Goal: Task Accomplishment & Management: Manage account settings

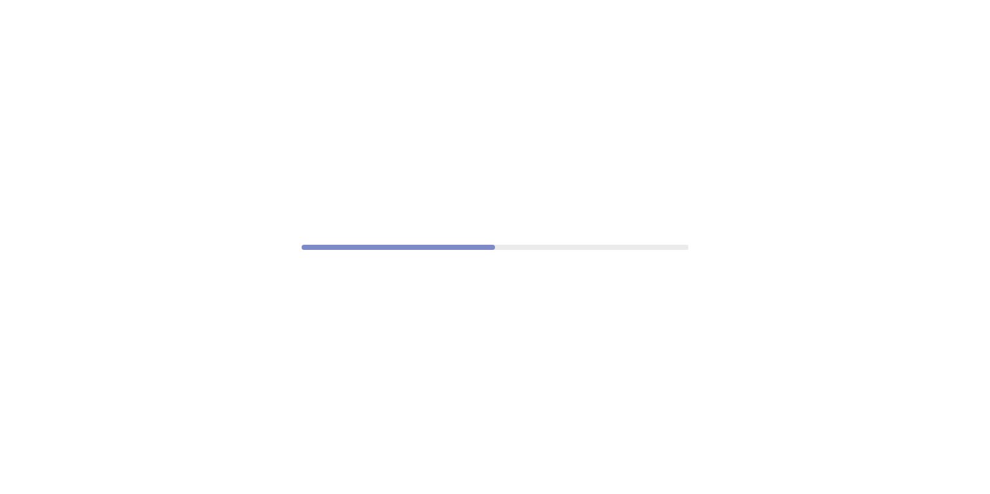
click at [289, 153] on div at bounding box center [495, 247] width 990 height 494
click at [583, 400] on div at bounding box center [495, 247] width 990 height 494
click at [626, 334] on div at bounding box center [495, 247] width 990 height 494
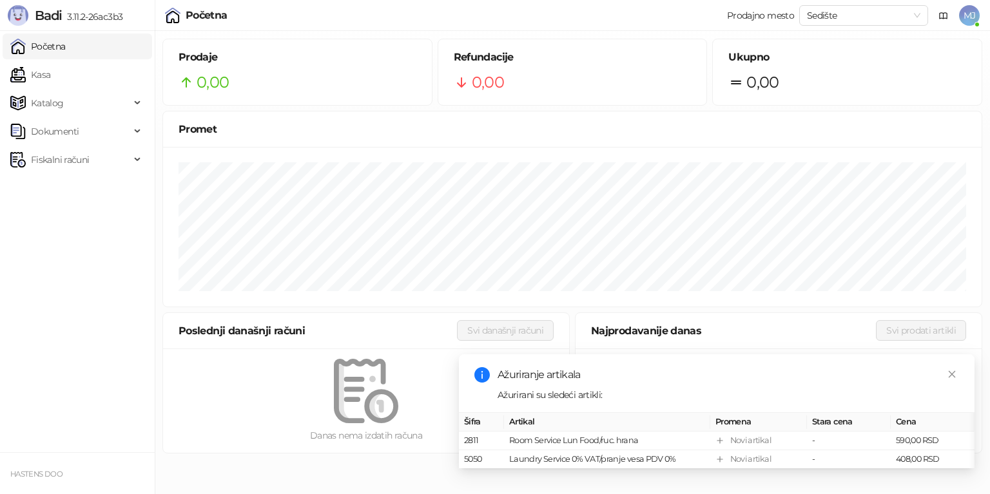
click at [971, 14] on span "MJ" at bounding box center [969, 15] width 21 height 21
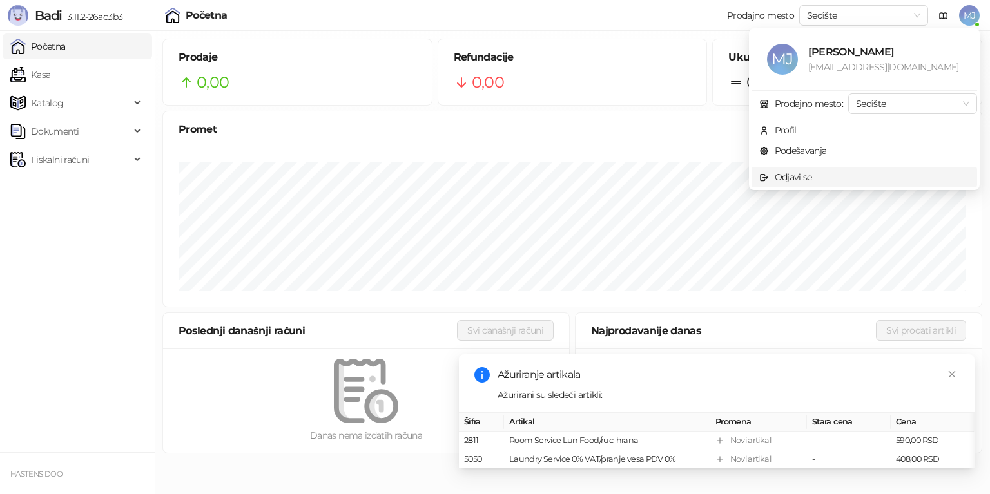
click at [823, 183] on span "Odjavi se" at bounding box center [864, 177] width 210 height 14
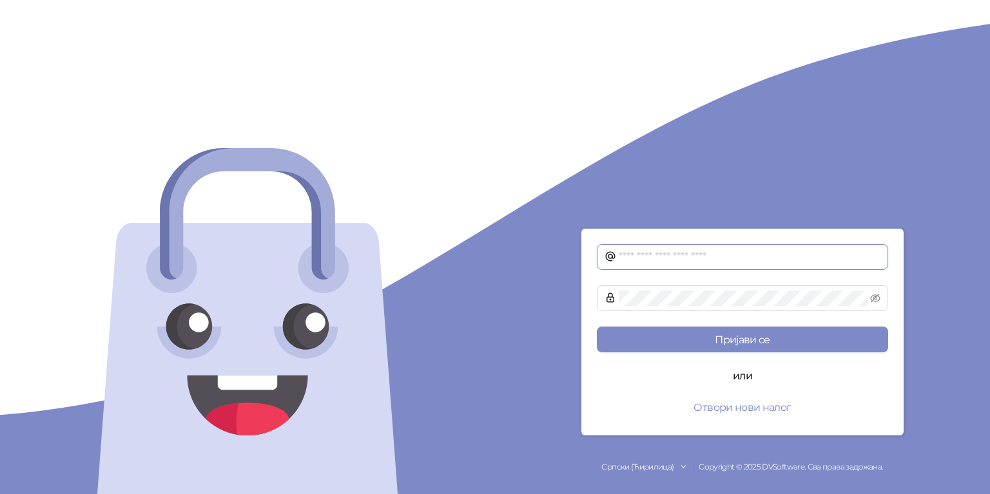
click at [681, 264] on input "text" at bounding box center [750, 257] width 262 height 15
type input "**********"
click at [597, 327] on button "Пријави се" at bounding box center [742, 340] width 291 height 26
